Goal: Transaction & Acquisition: Purchase product/service

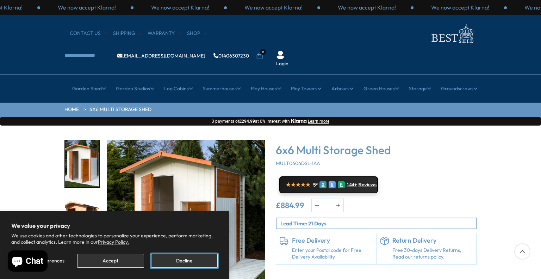
click at [198, 263] on button "Decline" at bounding box center [184, 261] width 67 height 14
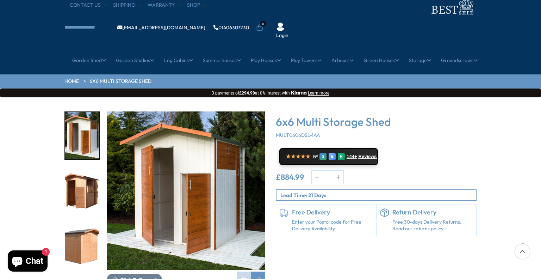
scroll to position [29, 0]
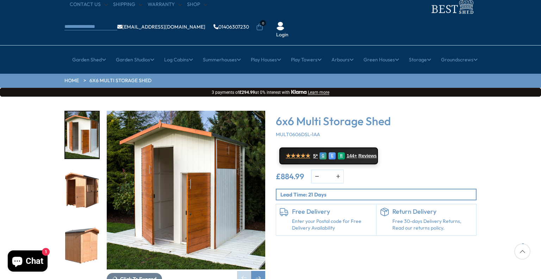
click at [81, 167] on img "2 / 11" at bounding box center [82, 190] width 34 height 47
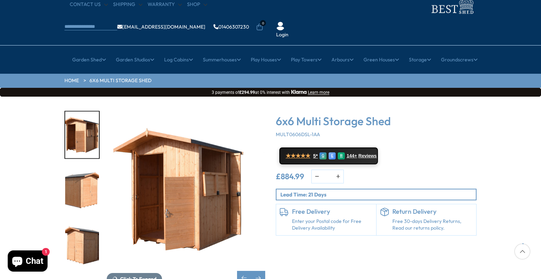
click at [83, 182] on img "3 / 11" at bounding box center [82, 190] width 34 height 47
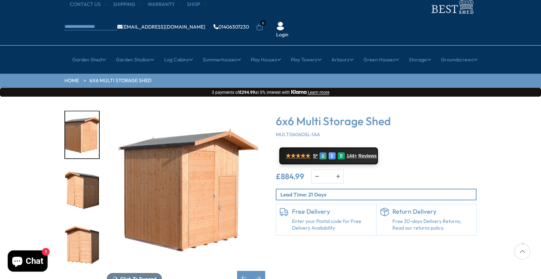
click at [81, 222] on img "5 / 11" at bounding box center [82, 245] width 34 height 47
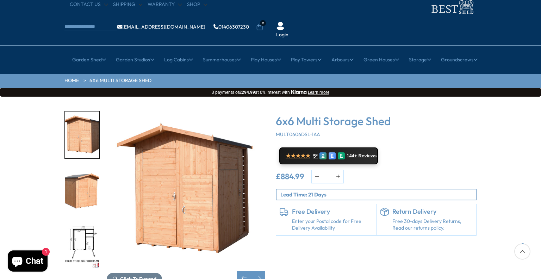
click at [87, 226] on img "7 / 11" at bounding box center [82, 245] width 34 height 47
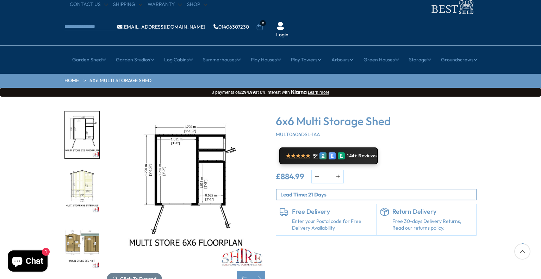
click at [90, 167] on img "8 / 11" at bounding box center [82, 190] width 34 height 47
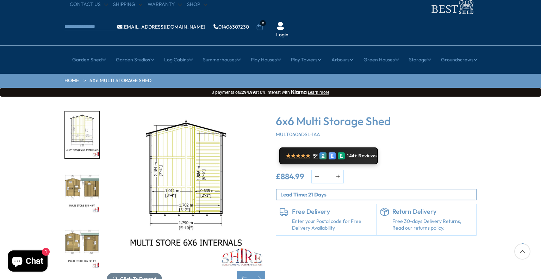
click at [77, 173] on img "9 / 11" at bounding box center [82, 190] width 34 height 47
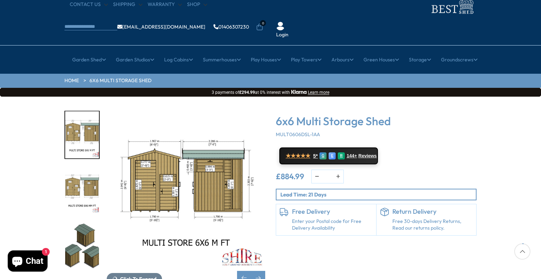
click at [74, 172] on img "10 / 11" at bounding box center [82, 190] width 34 height 47
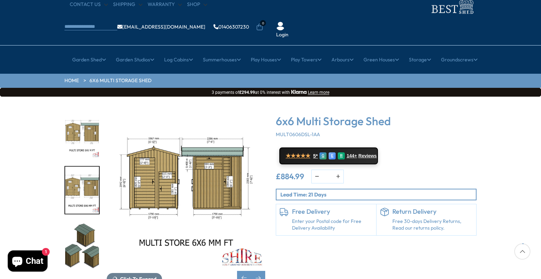
click at [78, 222] on img "11 / 11" at bounding box center [82, 245] width 34 height 47
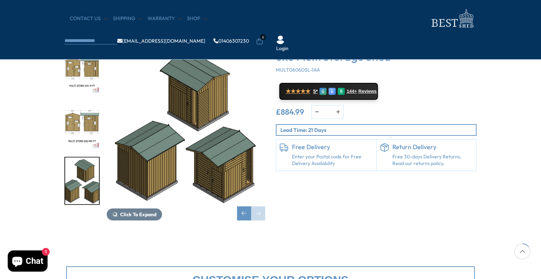
scroll to position [0, 0]
